Goal: Navigation & Orientation: Go to known website

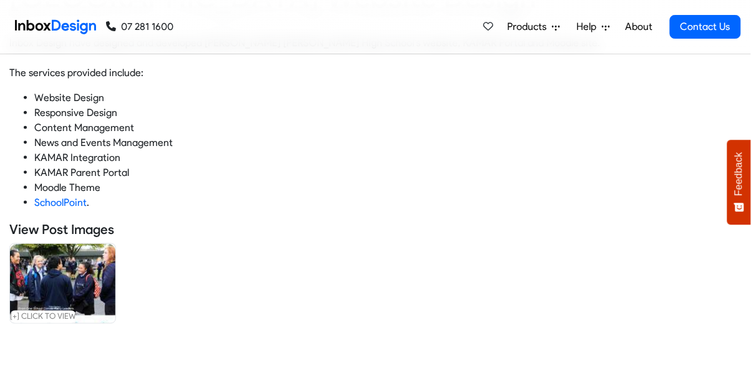
scroll to position [271, 0]
click at [53, 199] on link "SchoolPoint" at bounding box center [60, 203] width 52 height 12
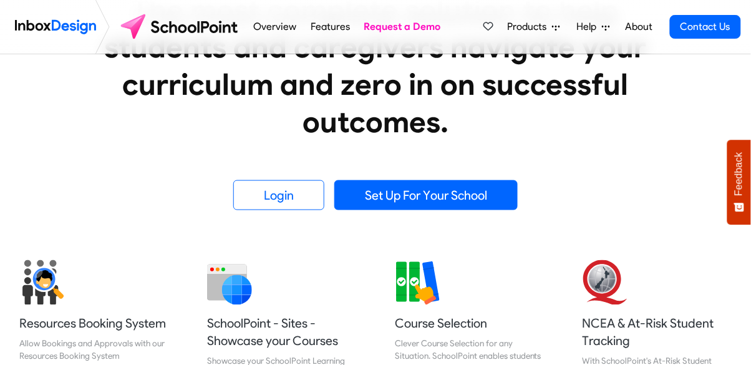
scroll to position [294, 0]
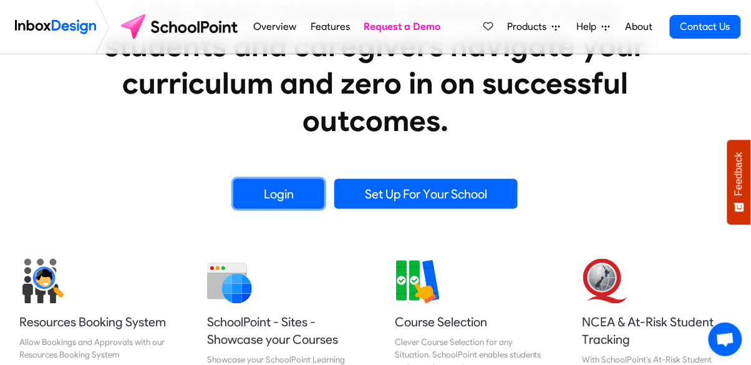
click at [252, 190] on link "Login" at bounding box center [278, 194] width 91 height 30
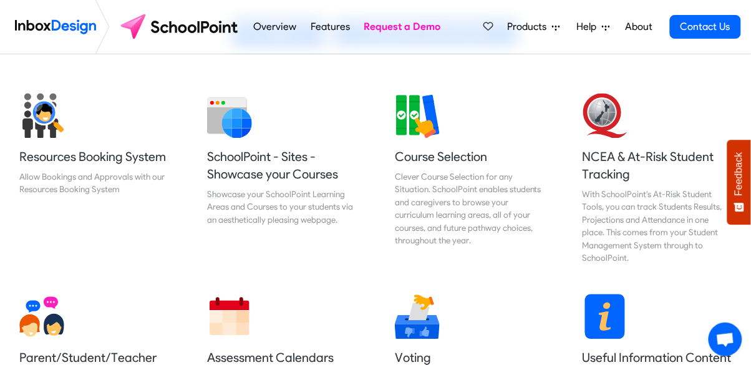
scroll to position [462, 0]
